Goal: Task Accomplishment & Management: Complete application form

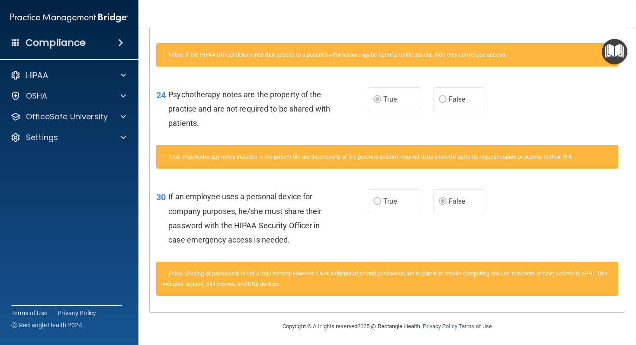
scroll to position [1135, 0]
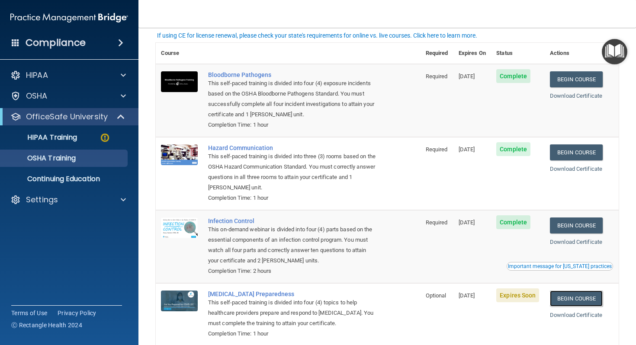
scroll to position [33, 0]
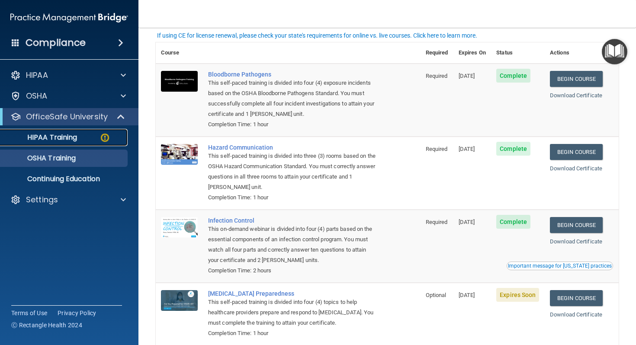
click at [74, 139] on p "HIPAA Training" at bounding box center [41, 137] width 71 height 9
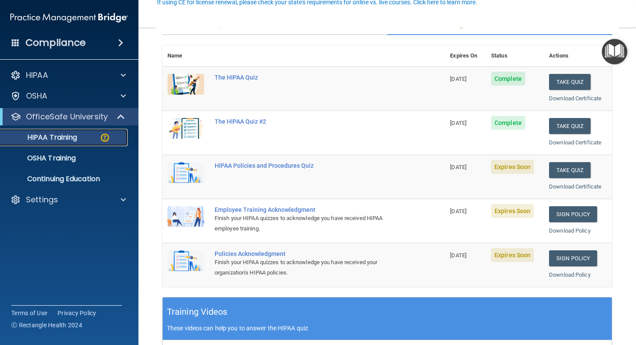
scroll to position [86, 0]
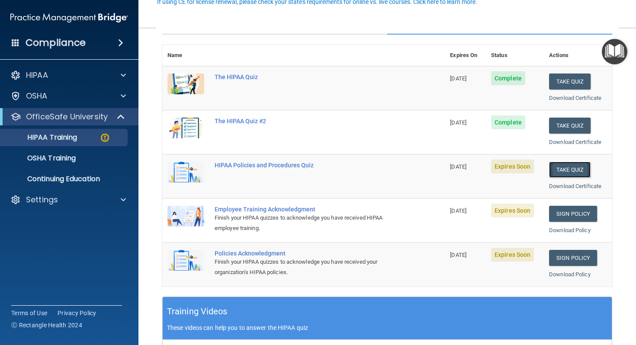
click at [551, 166] on button "Take Quiz" at bounding box center [570, 170] width 42 height 16
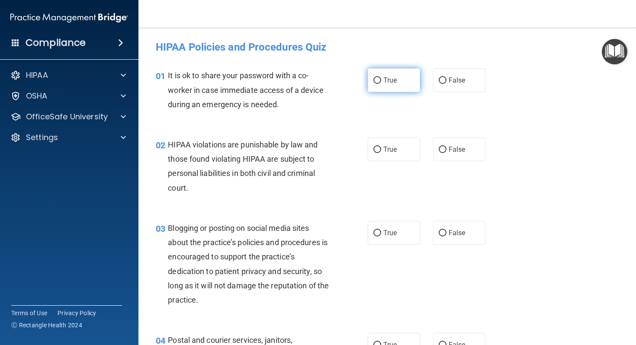
click at [391, 80] on span "True" at bounding box center [389, 80] width 13 height 8
click at [381, 80] on input "True" at bounding box center [377, 80] width 8 height 6
radio input "true"
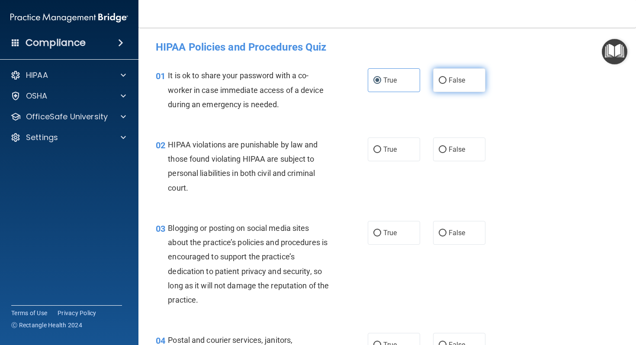
click at [450, 81] on span "False" at bounding box center [457, 80] width 17 height 8
click at [447, 81] on input "False" at bounding box center [443, 80] width 8 height 6
radio input "true"
radio input "false"
click at [392, 148] on span "True" at bounding box center [389, 149] width 13 height 8
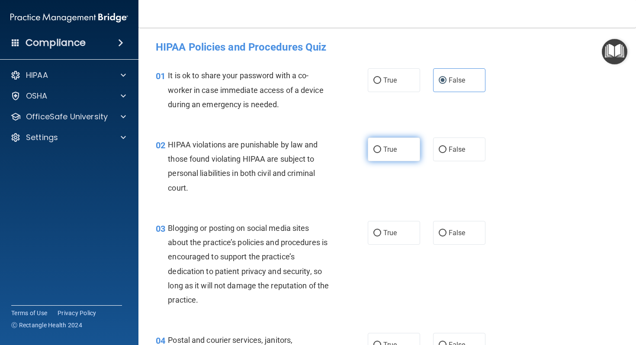
click at [381, 148] on input "True" at bounding box center [377, 150] width 8 height 6
radio input "true"
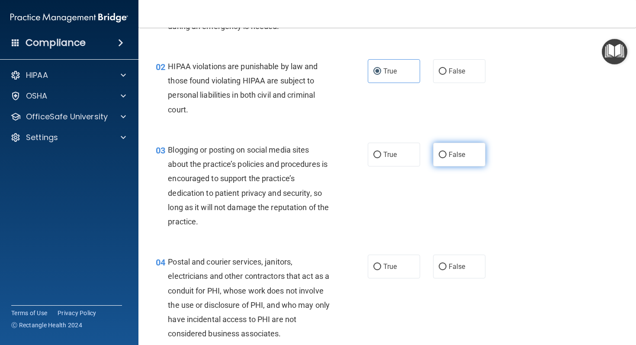
click at [434, 164] on label "False" at bounding box center [459, 155] width 52 height 24
click at [439, 158] on input "False" at bounding box center [443, 155] width 8 height 6
radio input "true"
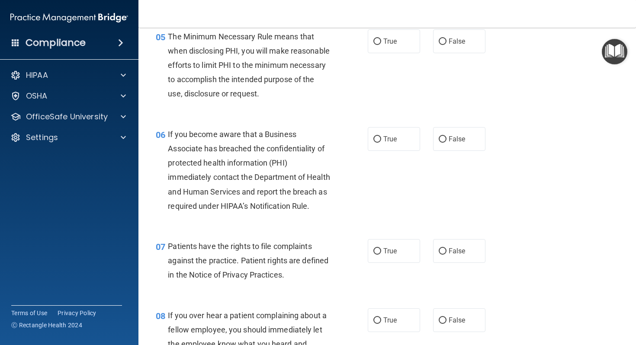
scroll to position [433, 0]
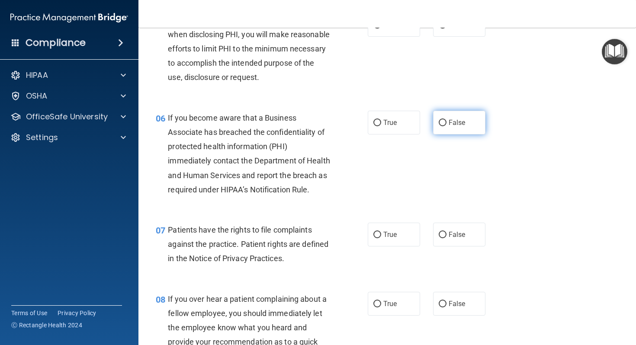
click at [452, 135] on label "False" at bounding box center [459, 123] width 52 height 24
click at [447, 126] on input "False" at bounding box center [443, 123] width 8 height 6
radio input "true"
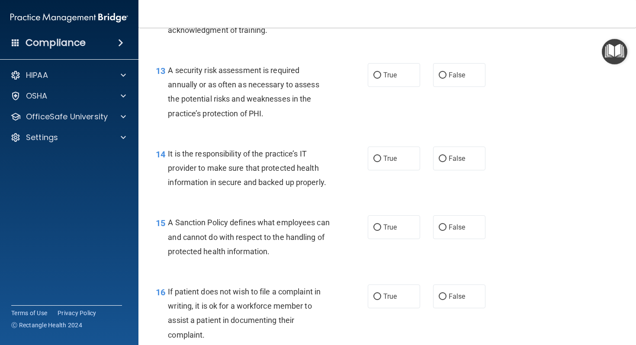
scroll to position [1142, 0]
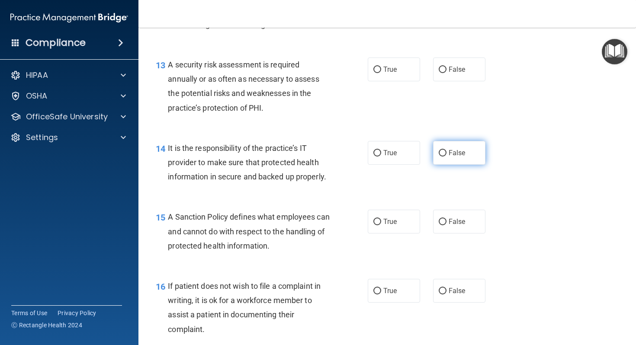
click at [461, 157] on span "False" at bounding box center [457, 153] width 17 height 8
click at [447, 157] on input "False" at bounding box center [443, 153] width 8 height 6
radio input "true"
click at [456, 226] on span "False" at bounding box center [457, 222] width 17 height 8
click at [447, 225] on input "False" at bounding box center [443, 222] width 8 height 6
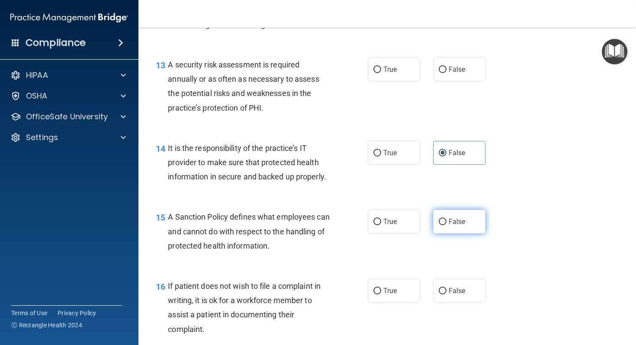
radio input "true"
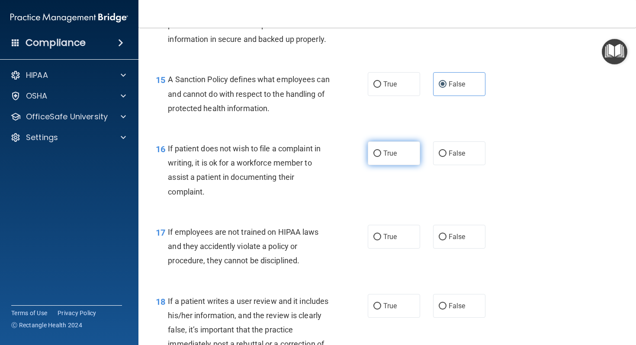
click at [390, 158] on span "True" at bounding box center [389, 153] width 13 height 8
click at [381, 157] on input "True" at bounding box center [377, 154] width 8 height 6
radio input "true"
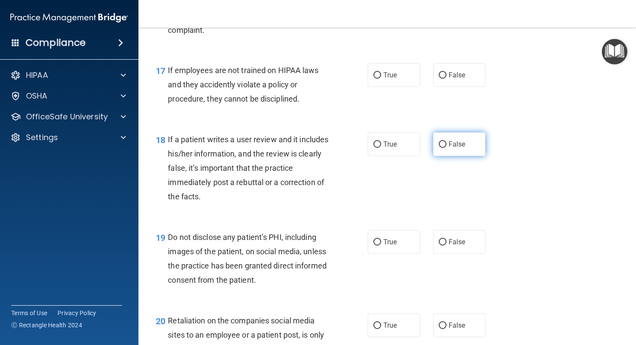
scroll to position [1442, 0]
click at [454, 151] on label "False" at bounding box center [459, 144] width 52 height 24
click at [447, 147] on input "False" at bounding box center [443, 144] width 8 height 6
radio input "true"
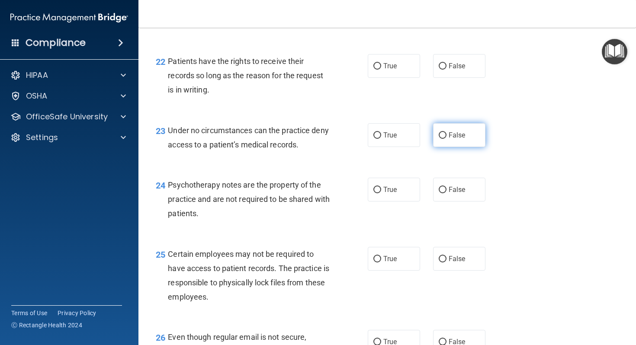
click at [454, 139] on span "False" at bounding box center [457, 135] width 17 height 8
click at [447, 139] on input "False" at bounding box center [443, 135] width 8 height 6
radio input "true"
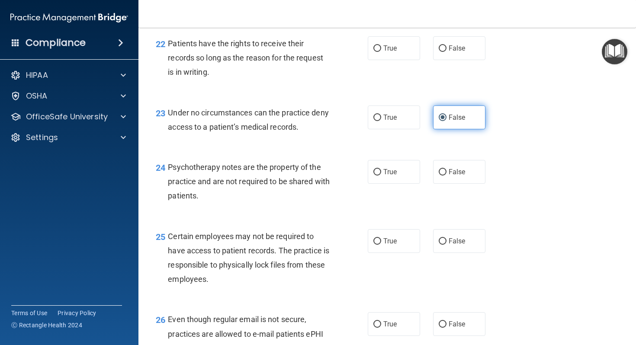
scroll to position [1878, 0]
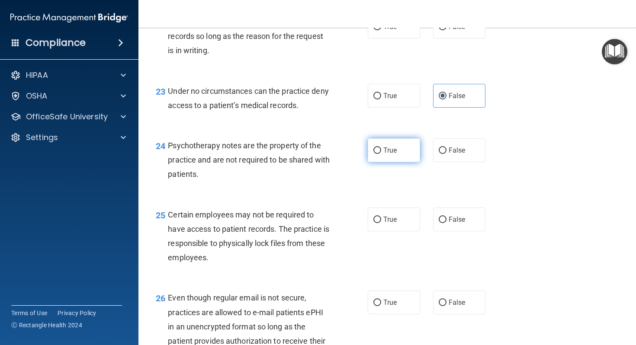
click at [395, 162] on label "True" at bounding box center [394, 150] width 52 height 24
click at [381, 154] on input "True" at bounding box center [377, 151] width 8 height 6
radio input "true"
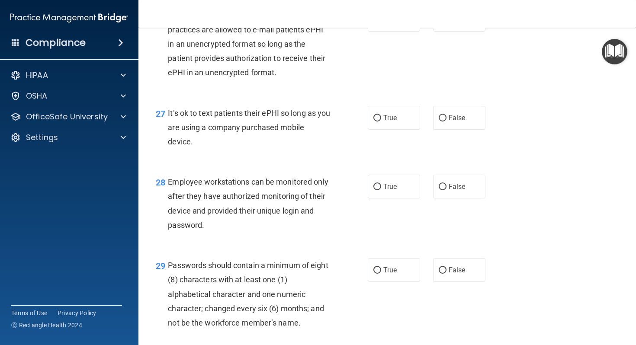
scroll to position [2316, 0]
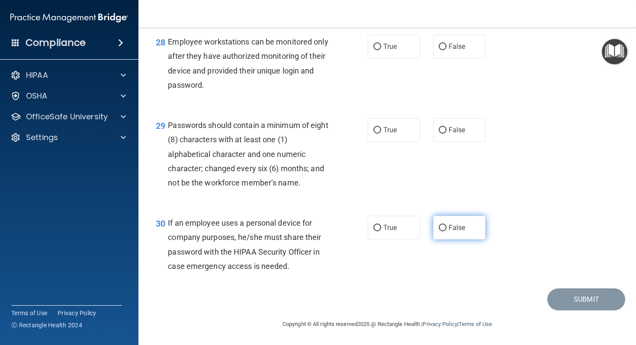
click at [444, 226] on input "False" at bounding box center [443, 228] width 8 height 6
radio input "true"
click at [403, 138] on label "True" at bounding box center [394, 130] width 52 height 24
click at [381, 134] on input "True" at bounding box center [377, 130] width 8 height 6
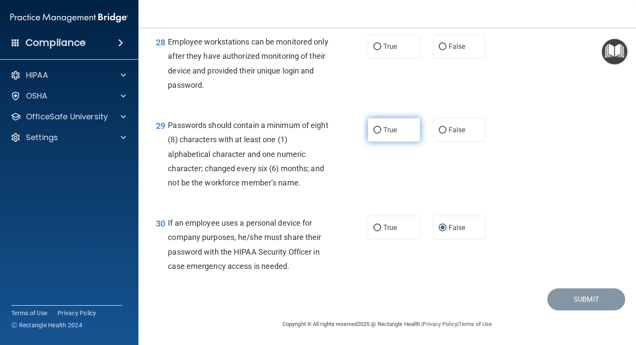
radio input "true"
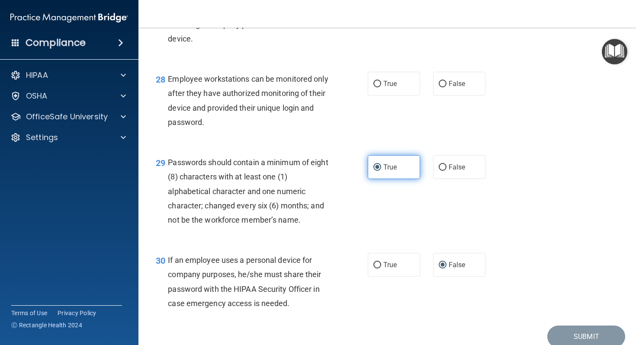
scroll to position [2263, 0]
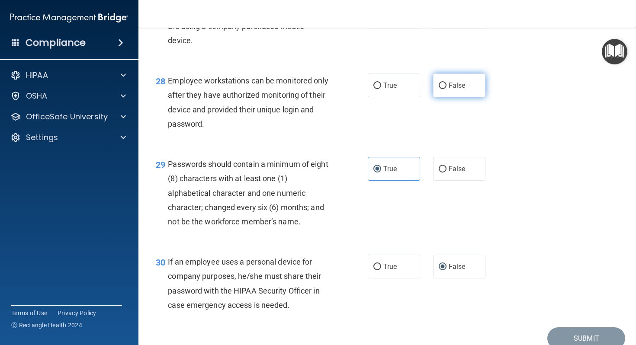
click at [433, 97] on label "False" at bounding box center [459, 86] width 52 height 24
click at [439, 89] on input "False" at bounding box center [443, 86] width 8 height 6
radio input "true"
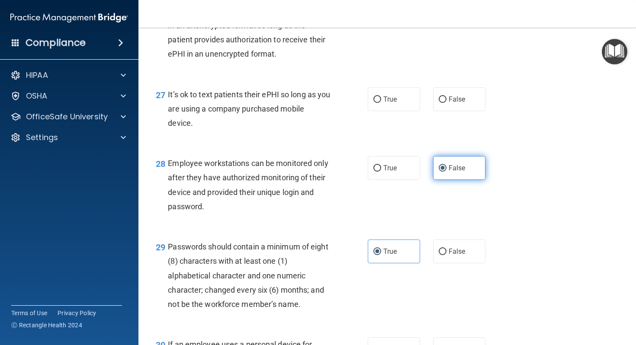
scroll to position [2147, 0]
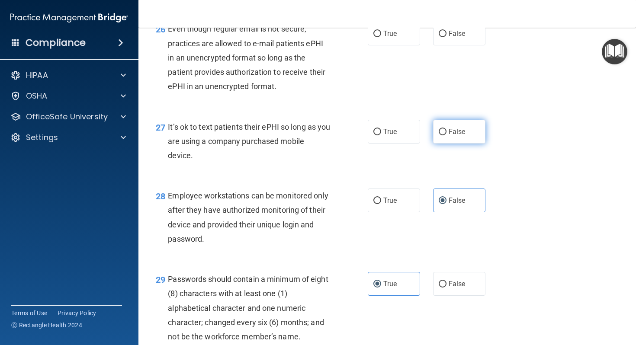
click at [458, 136] on span "False" at bounding box center [457, 132] width 17 height 8
click at [447, 135] on input "False" at bounding box center [443, 132] width 8 height 6
radio input "true"
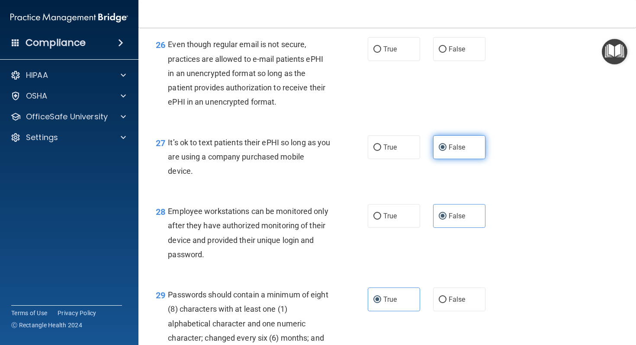
scroll to position [2125, 0]
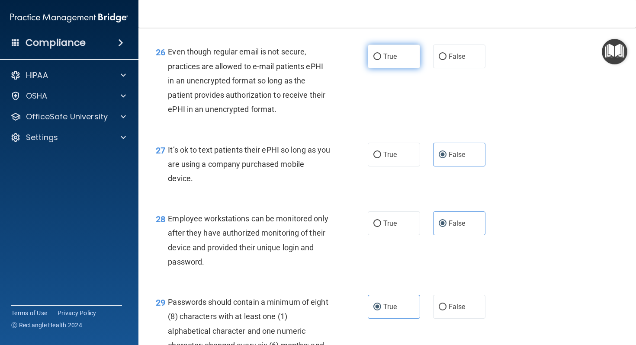
click at [394, 61] on span "True" at bounding box center [389, 56] width 13 height 8
click at [381, 60] on input "True" at bounding box center [377, 57] width 8 height 6
radio input "true"
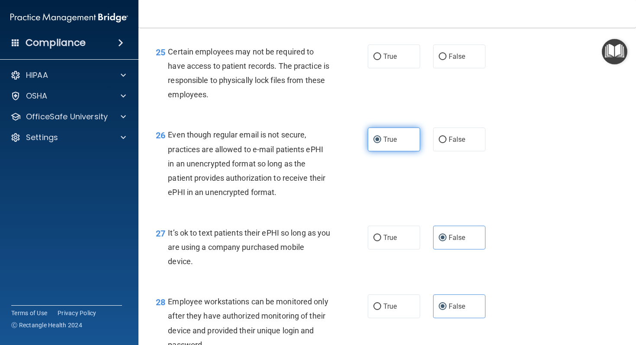
scroll to position [2041, 0]
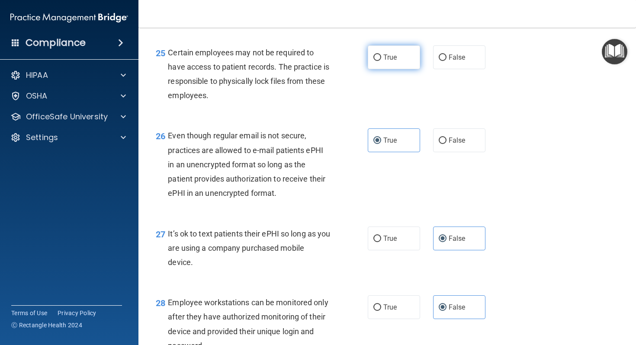
click at [405, 69] on label "True" at bounding box center [394, 57] width 52 height 24
click at [381, 61] on input "True" at bounding box center [377, 58] width 8 height 6
radio input "true"
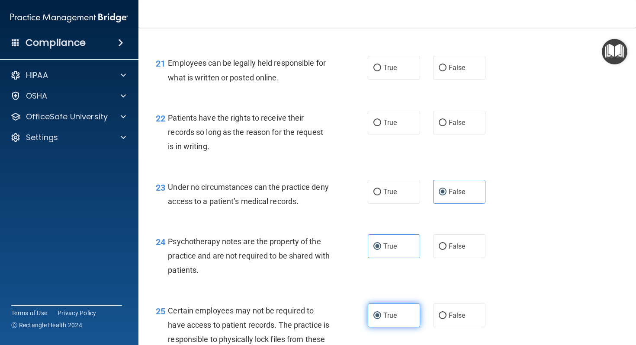
scroll to position [1781, 0]
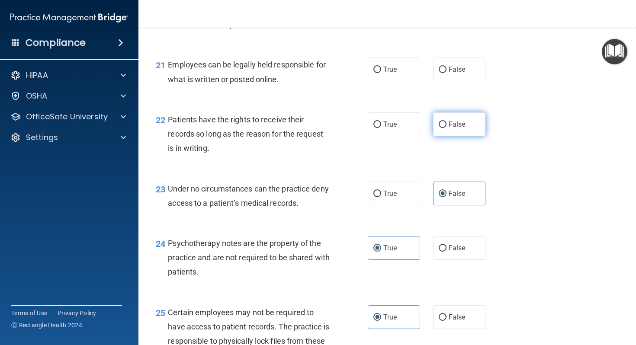
click at [440, 136] on label "False" at bounding box center [459, 125] width 52 height 24
click at [440, 128] on input "False" at bounding box center [443, 125] width 8 height 6
radio input "true"
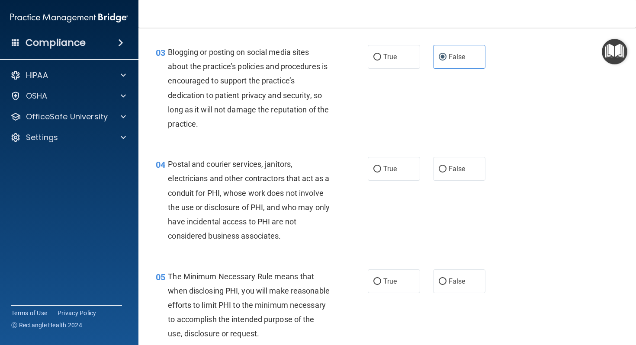
scroll to position [174, 0]
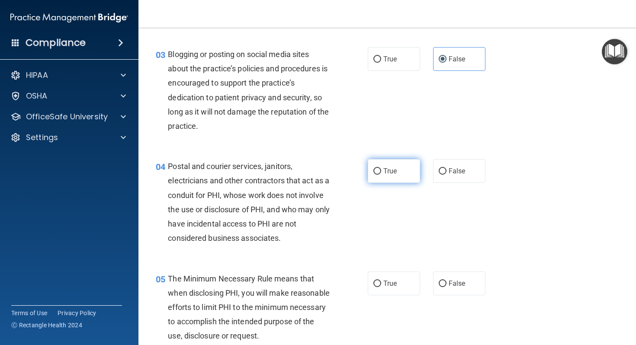
click at [398, 172] on label "True" at bounding box center [394, 171] width 52 height 24
click at [381, 172] on input "True" at bounding box center [377, 171] width 8 height 6
radio input "true"
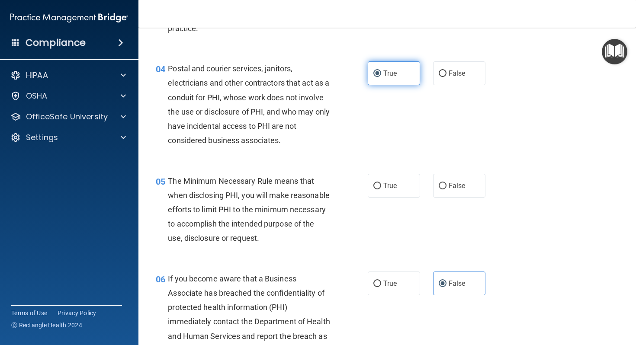
scroll to position [315, 0]
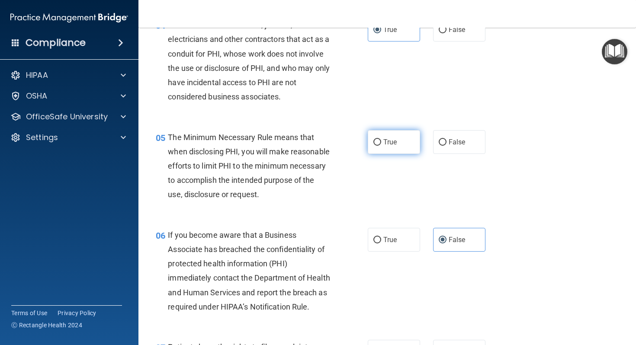
click at [406, 142] on label "True" at bounding box center [394, 142] width 52 height 24
click at [381, 142] on input "True" at bounding box center [377, 142] width 8 height 6
radio input "true"
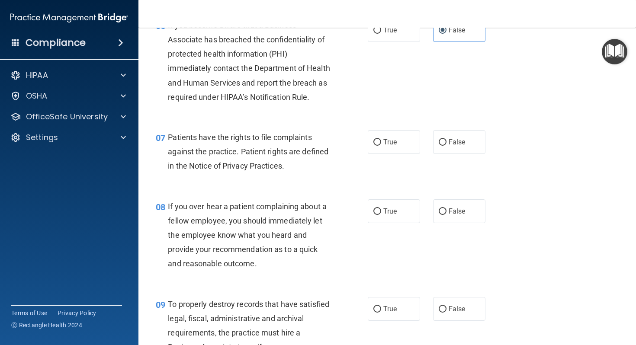
scroll to position [553, 0]
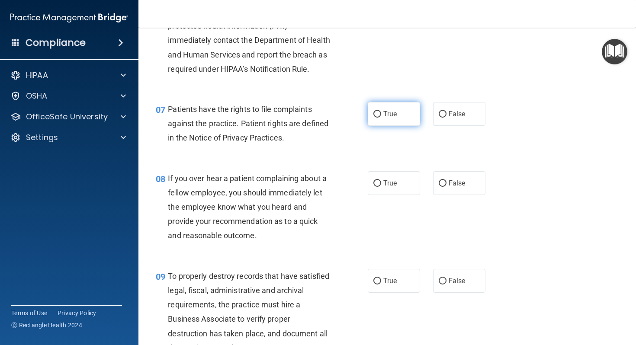
click at [408, 126] on label "True" at bounding box center [394, 114] width 52 height 24
click at [381, 118] on input "True" at bounding box center [377, 114] width 8 height 6
radio input "true"
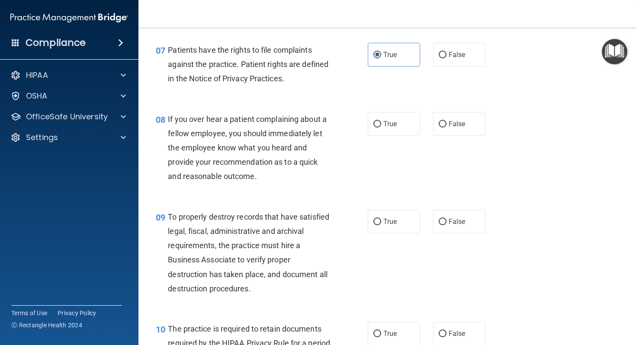
scroll to position [614, 0]
click at [438, 150] on div "08 If you over hear a patient complaining about a fellow employee, you should i…" at bounding box center [387, 149] width 476 height 98
click at [440, 150] on div "08 If you over hear a patient complaining about a fellow employee, you should i…" at bounding box center [387, 149] width 476 height 98
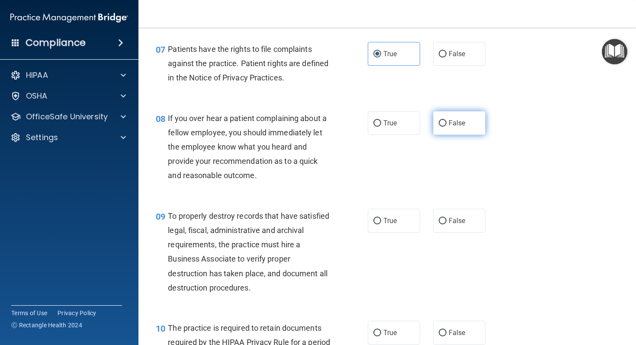
click at [440, 135] on label "False" at bounding box center [459, 123] width 52 height 24
click at [440, 127] on input "False" at bounding box center [443, 123] width 8 height 6
radio input "true"
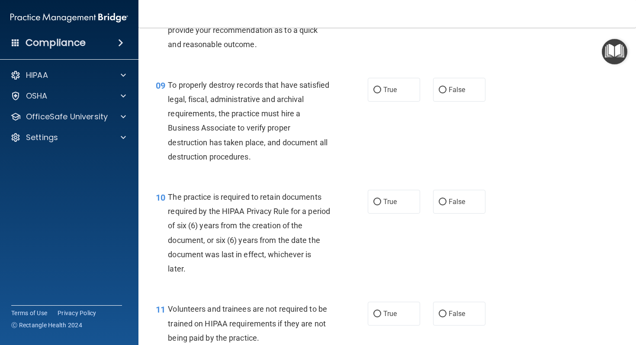
scroll to position [748, 0]
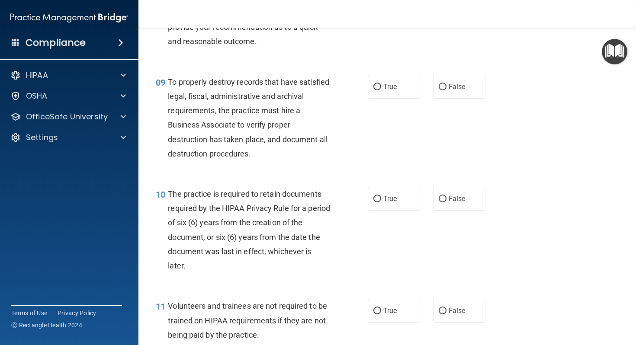
click at [430, 99] on div "True False" at bounding box center [430, 87] width 125 height 24
click at [434, 99] on label "False" at bounding box center [459, 87] width 52 height 24
click at [439, 90] on input "False" at bounding box center [443, 87] width 8 height 6
radio input "true"
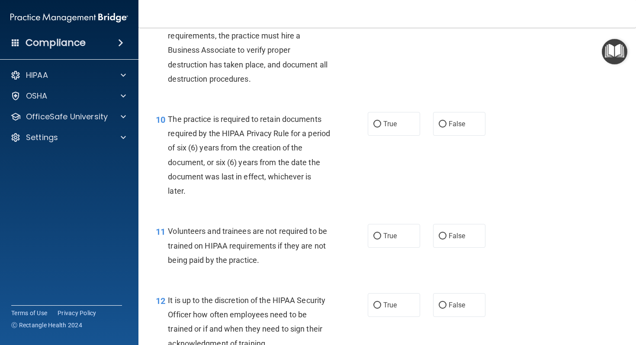
scroll to position [823, 0]
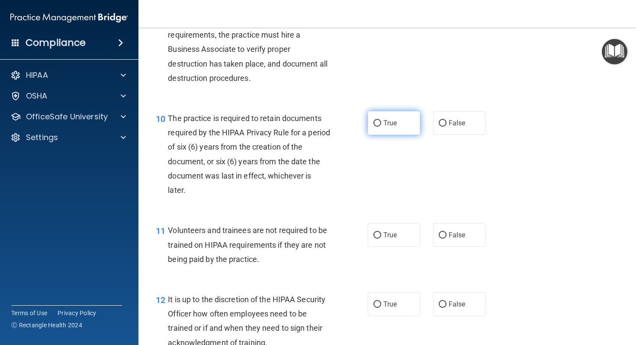
click at [399, 132] on label "True" at bounding box center [394, 123] width 52 height 24
click at [381, 127] on input "True" at bounding box center [377, 123] width 8 height 6
radio input "true"
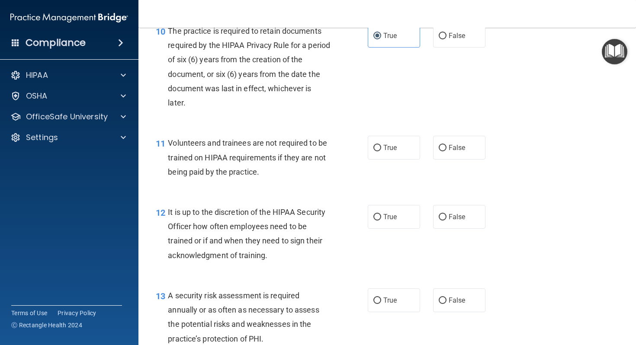
scroll to position [947, 0]
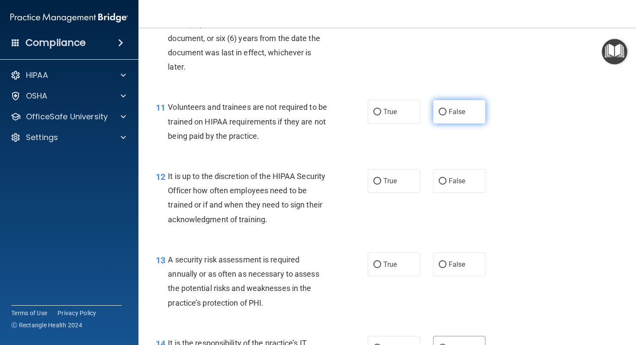
click at [448, 124] on label "False" at bounding box center [459, 112] width 52 height 24
click at [447, 116] on input "False" at bounding box center [443, 112] width 8 height 6
radio input "true"
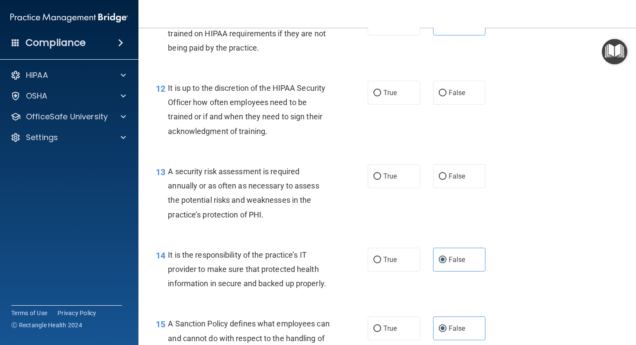
scroll to position [1034, 0]
click at [439, 120] on div "12 It is up to the discretion of the HIPAA Security Officer how often employees…" at bounding box center [387, 113] width 476 height 84
click at [439, 106] on label "False" at bounding box center [459, 94] width 52 height 24
click at [439, 97] on input "False" at bounding box center [443, 94] width 8 height 6
radio input "true"
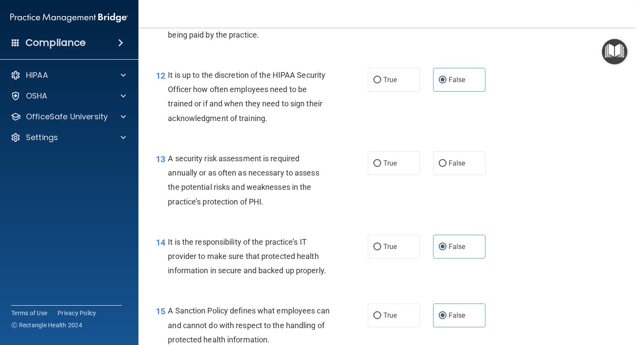
scroll to position [1052, 0]
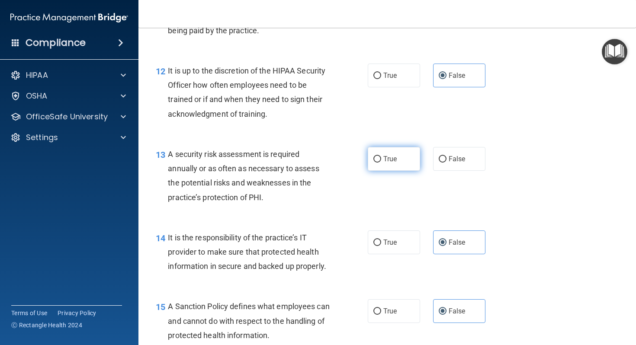
click at [394, 163] on span "True" at bounding box center [389, 159] width 13 height 8
click at [381, 163] on input "True" at bounding box center [377, 159] width 8 height 6
radio input "true"
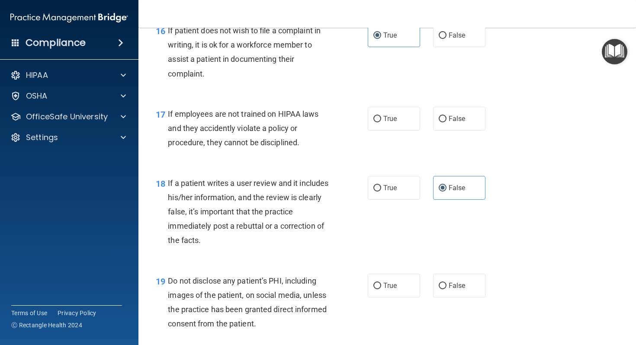
scroll to position [1405, 0]
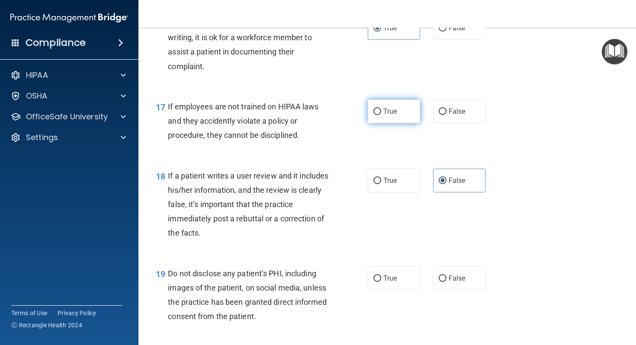
click at [417, 123] on label "True" at bounding box center [394, 112] width 52 height 24
click at [381, 115] on input "True" at bounding box center [377, 112] width 8 height 6
radio input "true"
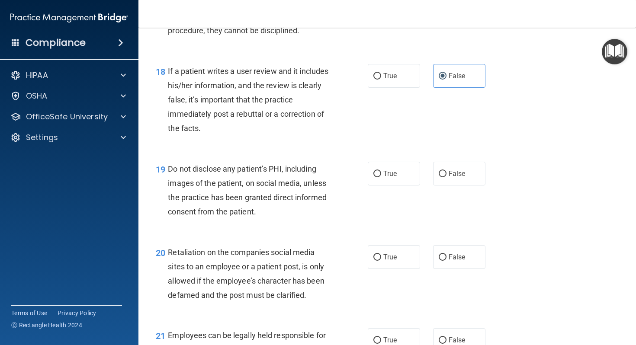
scroll to position [1398, 0]
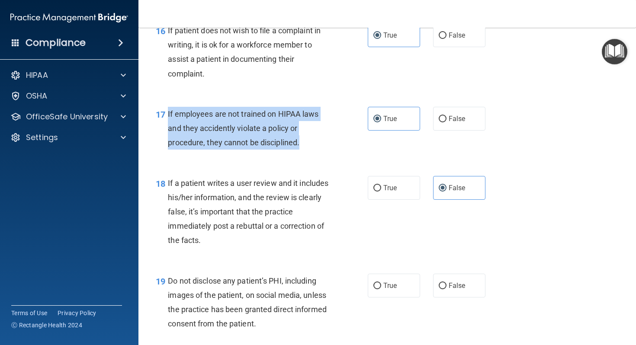
drag, startPoint x: 310, startPoint y: 161, endPoint x: 166, endPoint y: 131, distance: 147.1
click at [166, 131] on div "17 If employees are not trained on HIPAA laws and they accidently violate a pol…" at bounding box center [262, 131] width 238 height 48
copy div "If employees are not trained on HIPAA laws and they accidently violate a policy…"
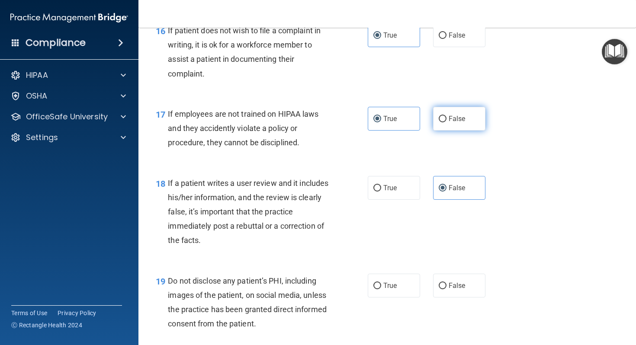
click at [443, 131] on label "False" at bounding box center [459, 119] width 52 height 24
click at [443, 122] on input "False" at bounding box center [443, 119] width 8 height 6
radio input "true"
radio input "false"
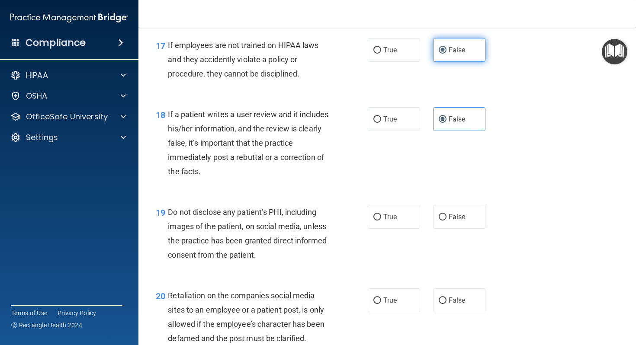
scroll to position [1469, 0]
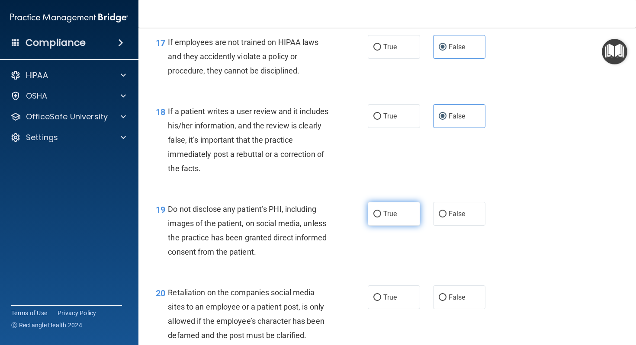
click at [408, 226] on label "True" at bounding box center [394, 214] width 52 height 24
click at [381, 218] on input "True" at bounding box center [377, 214] width 8 height 6
radio input "true"
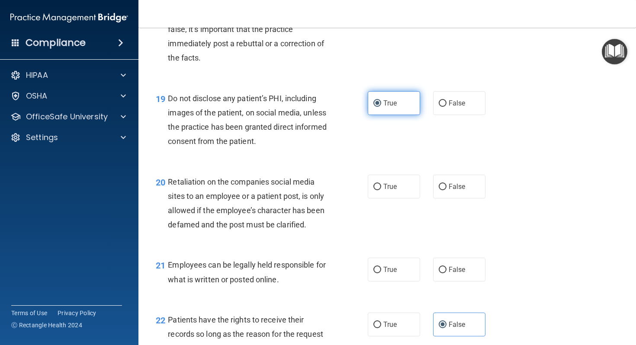
scroll to position [1588, 0]
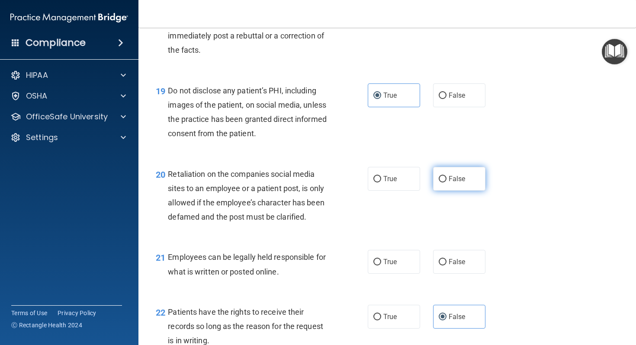
click at [449, 183] on span "False" at bounding box center [457, 179] width 17 height 8
click at [447, 183] on input "False" at bounding box center [443, 179] width 8 height 6
radio input "true"
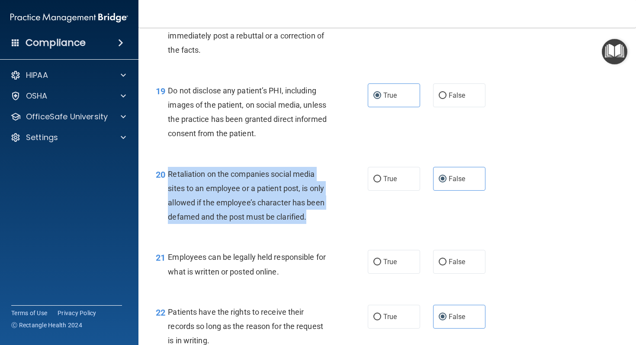
drag, startPoint x: 313, startPoint y: 234, endPoint x: 168, endPoint y: 188, distance: 152.6
click at [168, 188] on div "Retaliation on the companies social media sites to an employee or a patient pos…" at bounding box center [252, 196] width 169 height 58
copy span "Retaliation on the companies social media sites to an employee or a patient pos…"
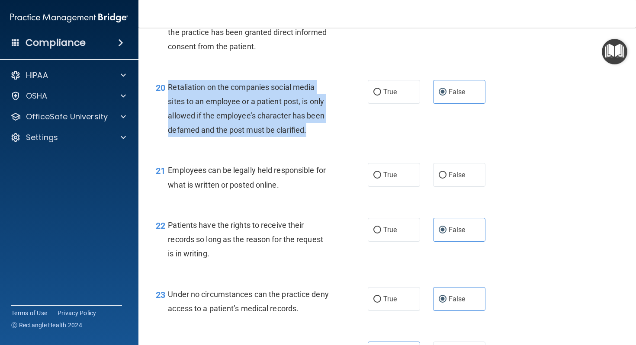
scroll to position [1683, 0]
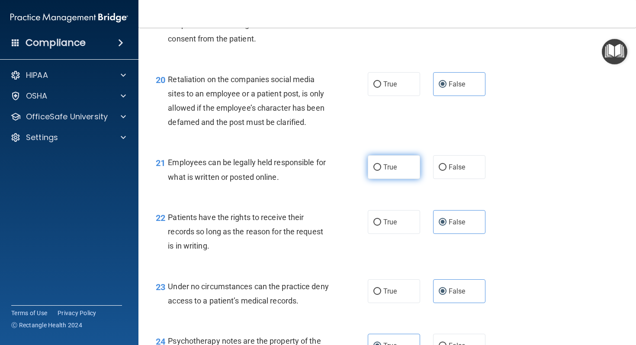
click at [383, 171] on span "True" at bounding box center [389, 167] width 13 height 8
click at [381, 171] on input "True" at bounding box center [377, 167] width 8 height 6
radio input "true"
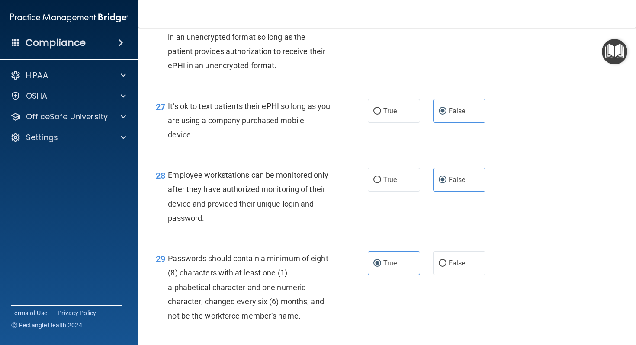
scroll to position [2316, 0]
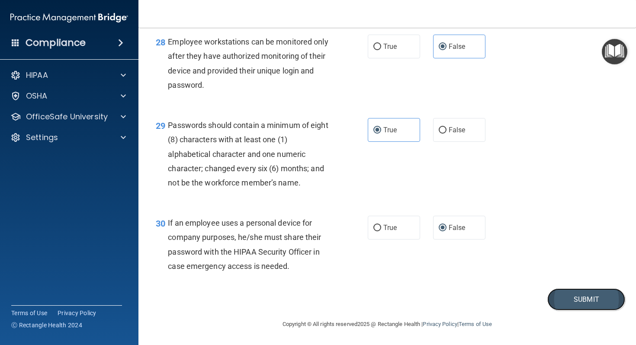
click at [570, 292] on button "Submit" at bounding box center [586, 300] width 78 height 22
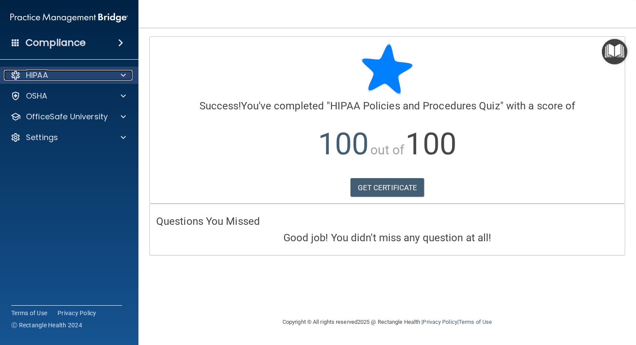
click at [125, 74] on span at bounding box center [123, 75] width 5 height 10
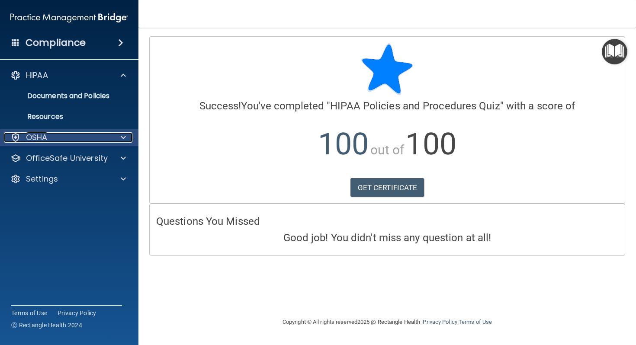
click at [95, 135] on div "OSHA" at bounding box center [57, 137] width 107 height 10
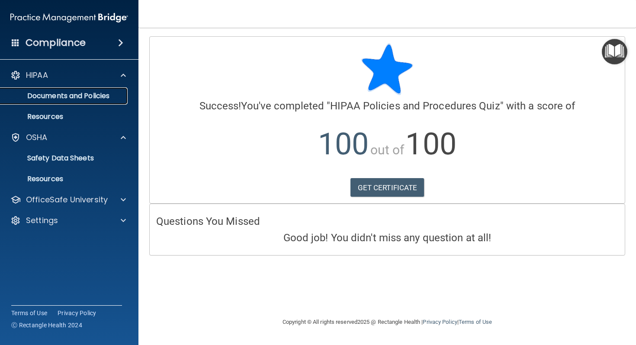
click at [85, 93] on p "Documents and Policies" at bounding box center [65, 96] width 118 height 9
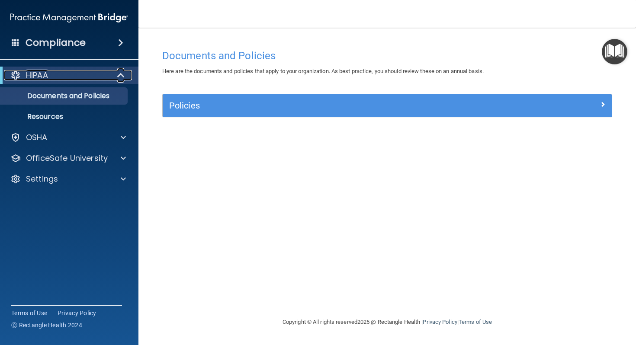
click at [119, 73] on span at bounding box center [121, 75] width 7 height 10
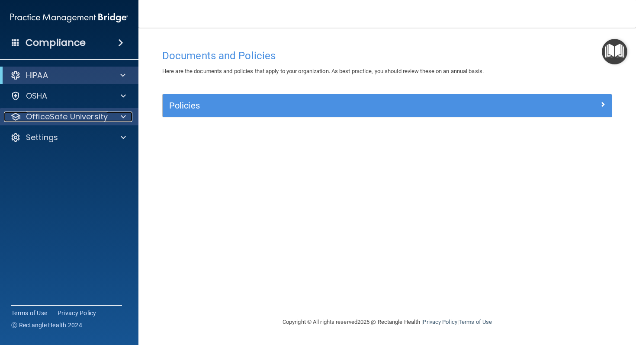
click at [122, 121] on span at bounding box center [123, 117] width 5 height 10
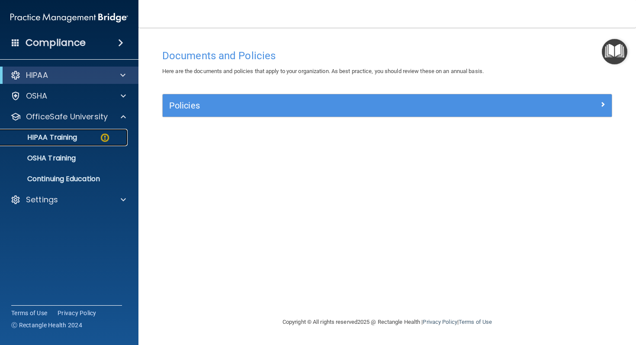
click at [78, 139] on div "HIPAA Training" at bounding box center [65, 137] width 118 height 9
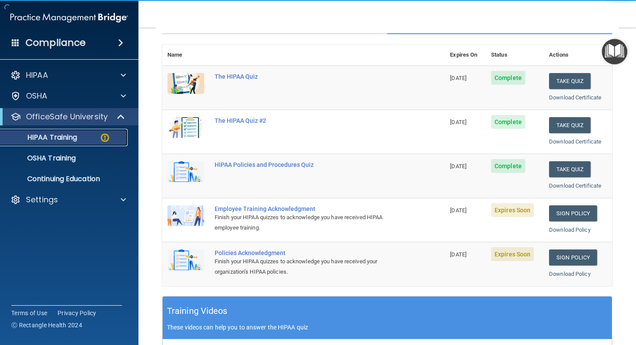
scroll to position [179, 0]
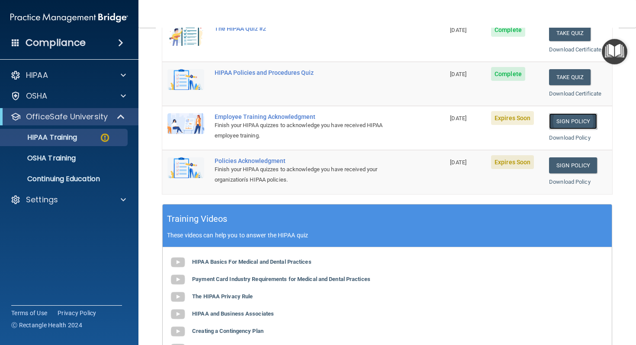
click at [569, 119] on link "Sign Policy" at bounding box center [573, 121] width 48 height 16
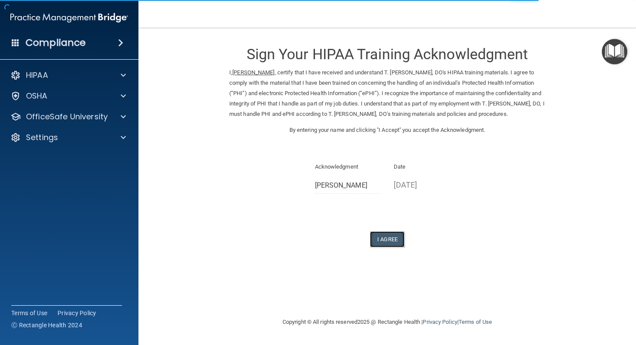
click at [386, 239] on button "I Agree" at bounding box center [387, 239] width 35 height 16
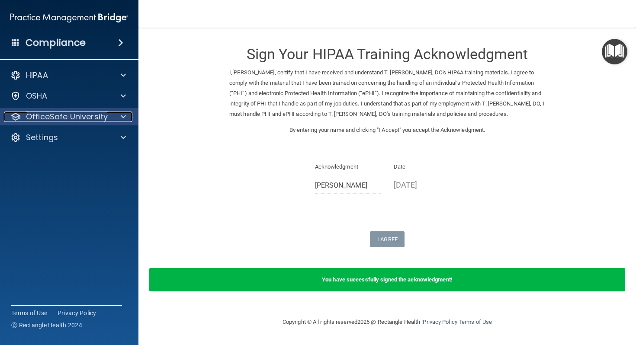
click at [123, 117] on span at bounding box center [123, 117] width 5 height 10
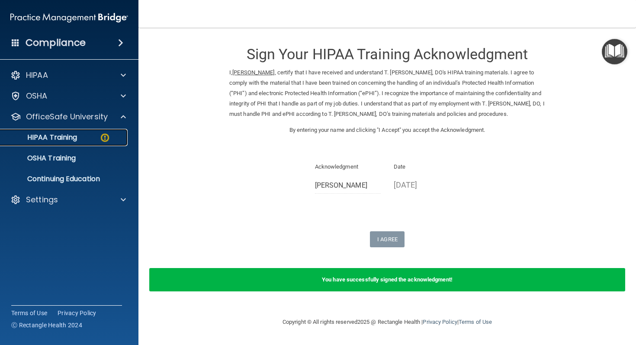
click at [106, 135] on img at bounding box center [105, 137] width 11 height 11
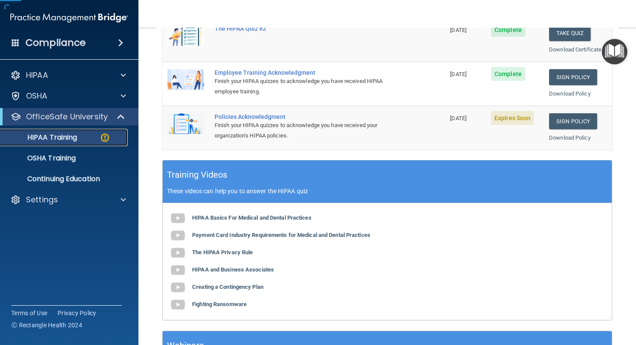
scroll to position [273, 0]
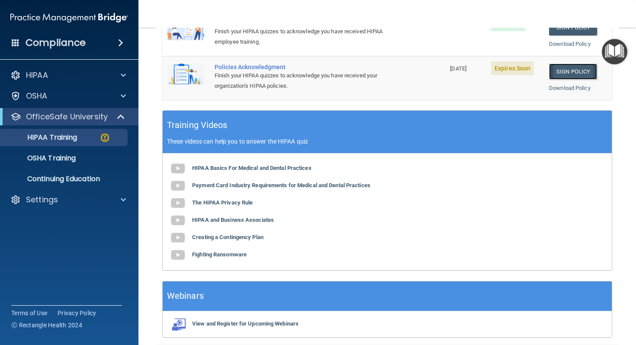
click at [575, 74] on link "Sign Policy" at bounding box center [573, 72] width 48 height 16
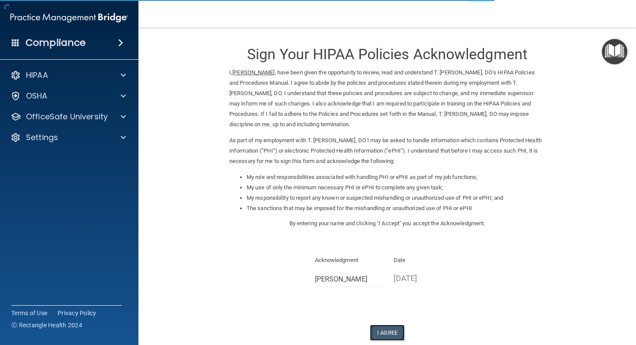
click at [387, 335] on button "I Agree" at bounding box center [387, 333] width 35 height 16
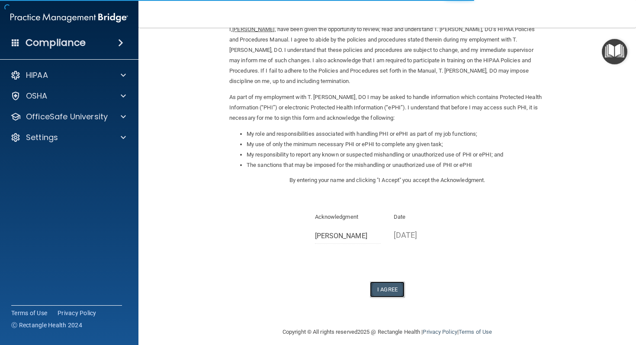
scroll to position [51, 0]
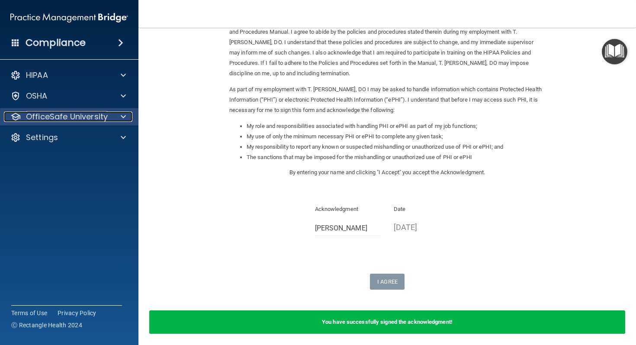
click at [121, 116] on span at bounding box center [123, 117] width 5 height 10
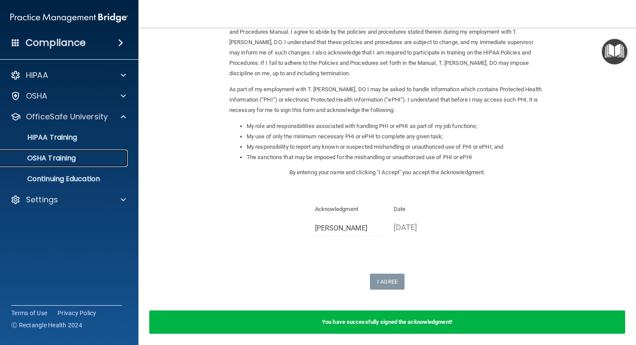
click at [101, 159] on div "OSHA Training" at bounding box center [65, 158] width 118 height 9
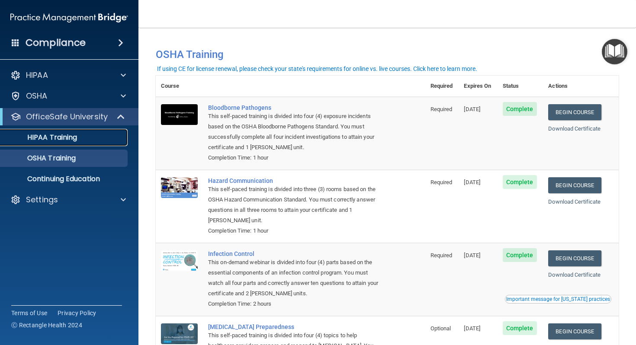
click at [73, 139] on p "HIPAA Training" at bounding box center [41, 137] width 71 height 9
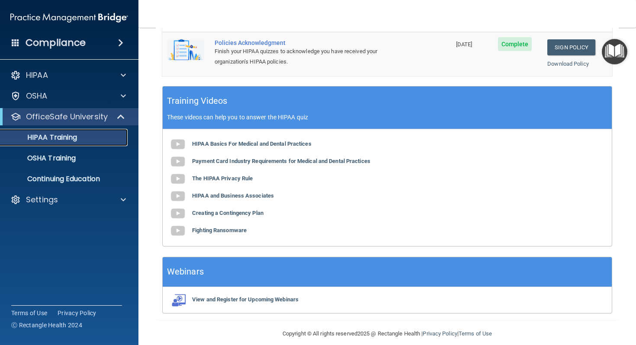
scroll to position [306, 0]
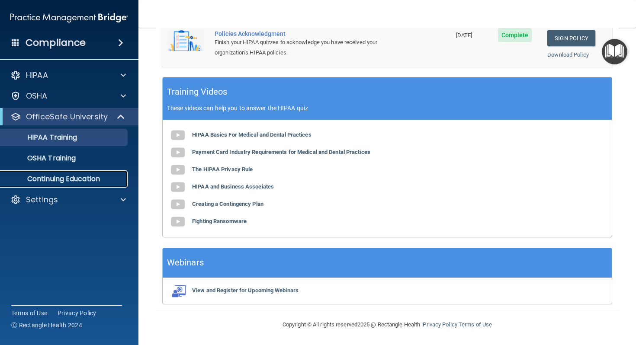
click at [82, 175] on p "Continuing Education" at bounding box center [65, 179] width 118 height 9
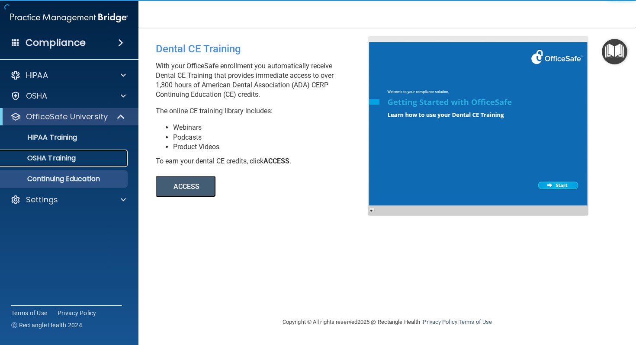
click at [83, 162] on div "OSHA Training" at bounding box center [65, 158] width 118 height 9
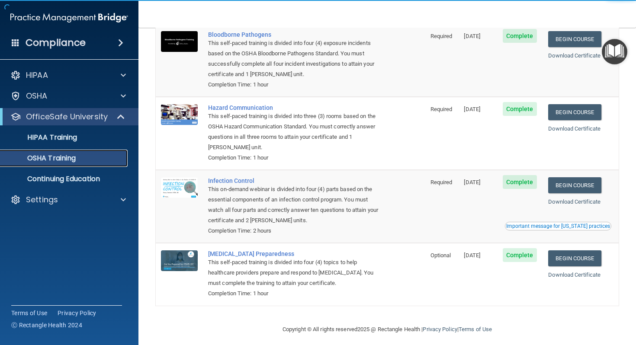
scroll to position [79, 0]
